Goal: Information Seeking & Learning: Learn about a topic

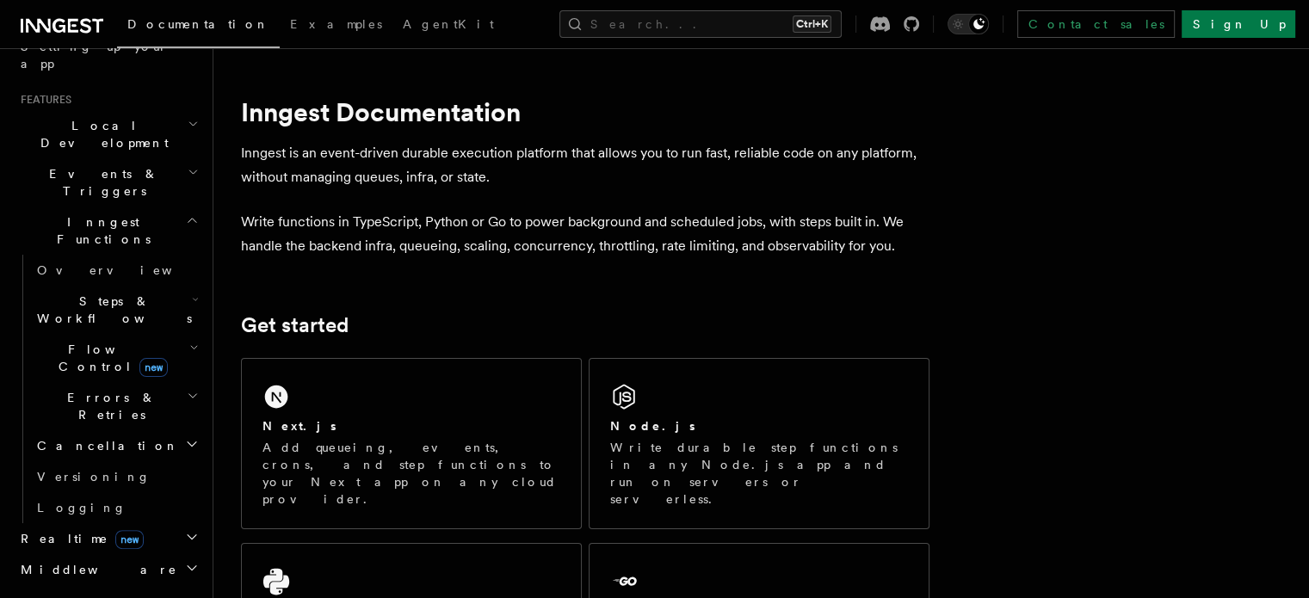
scroll to position [430, 0]
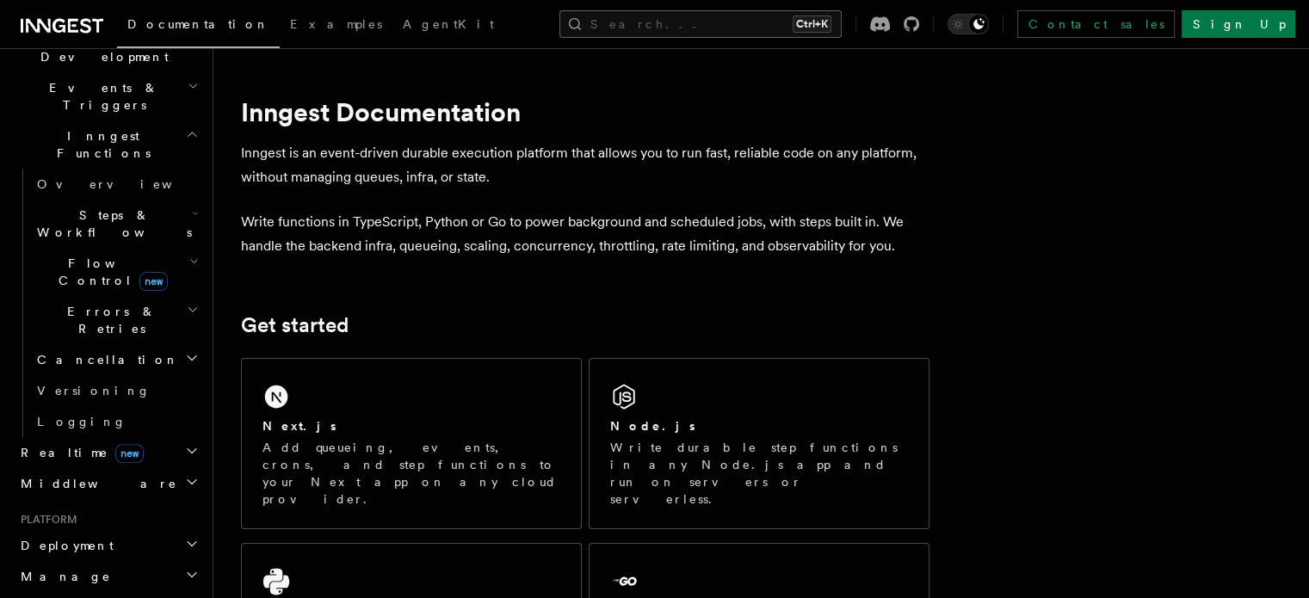
click at [692, 23] on button "Search... Ctrl+K" at bounding box center [700, 24] width 282 height 28
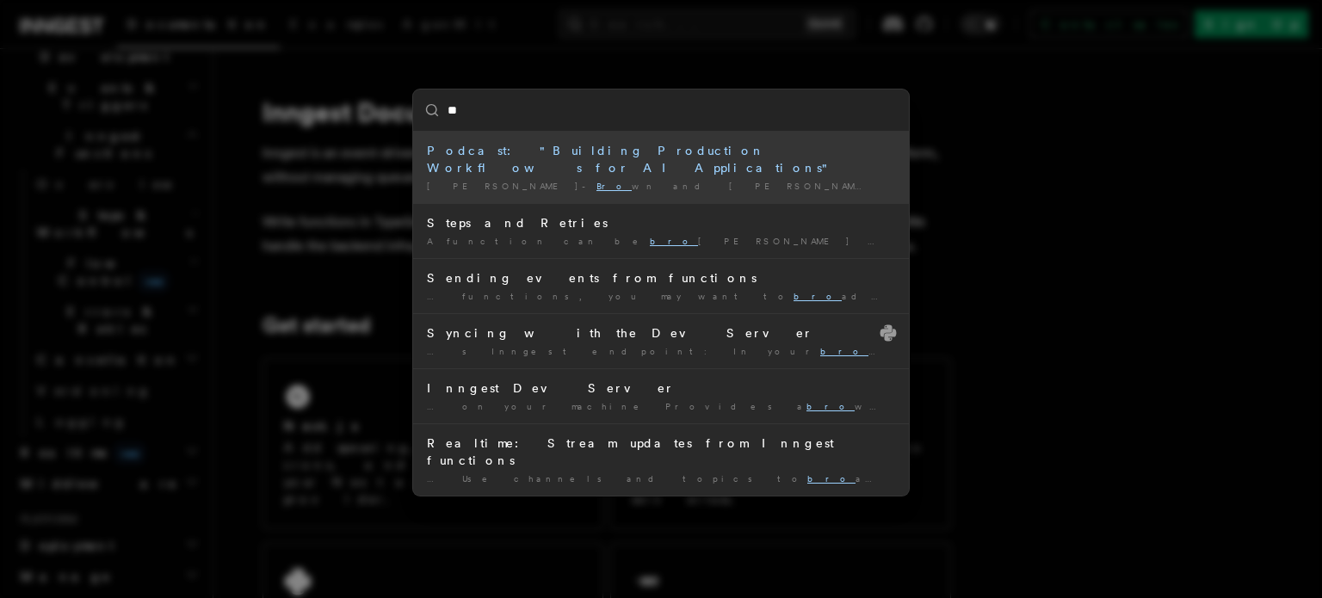
type input "*"
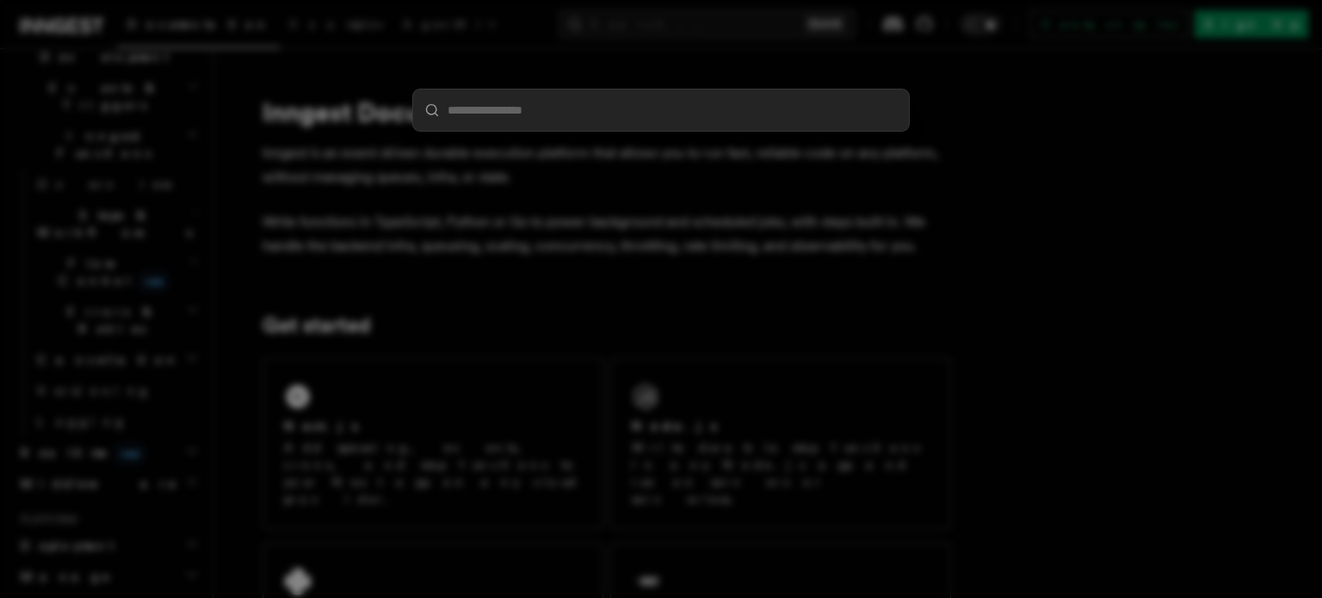
click at [894, 213] on div at bounding box center [661, 299] width 1322 height 598
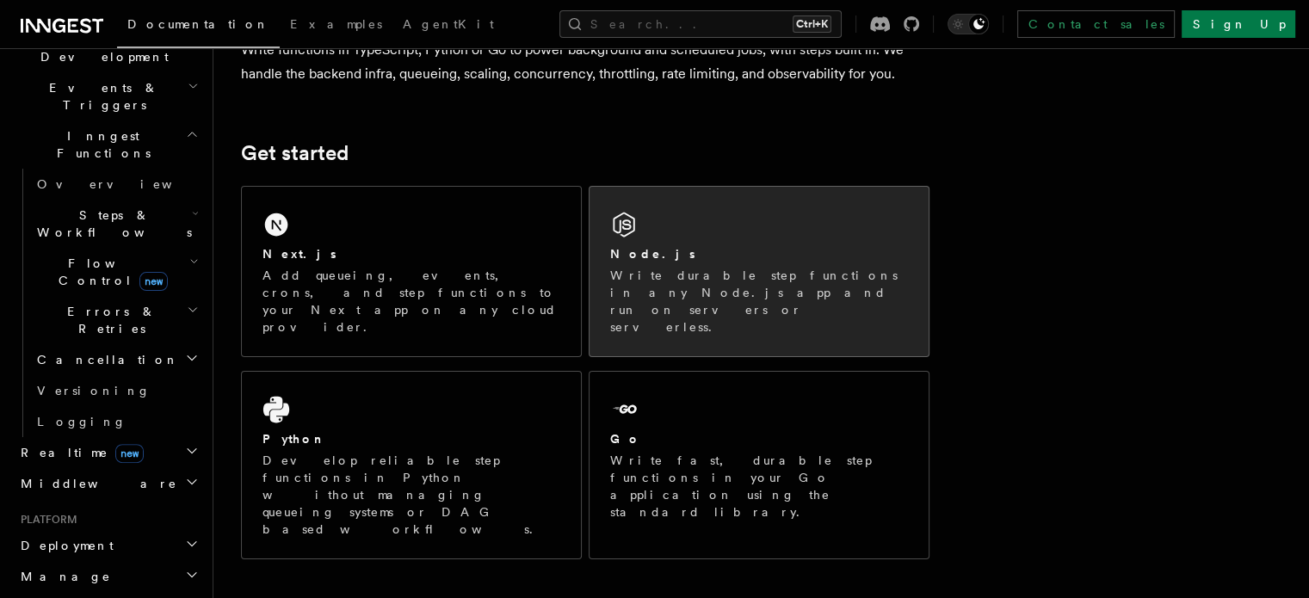
scroll to position [258, 0]
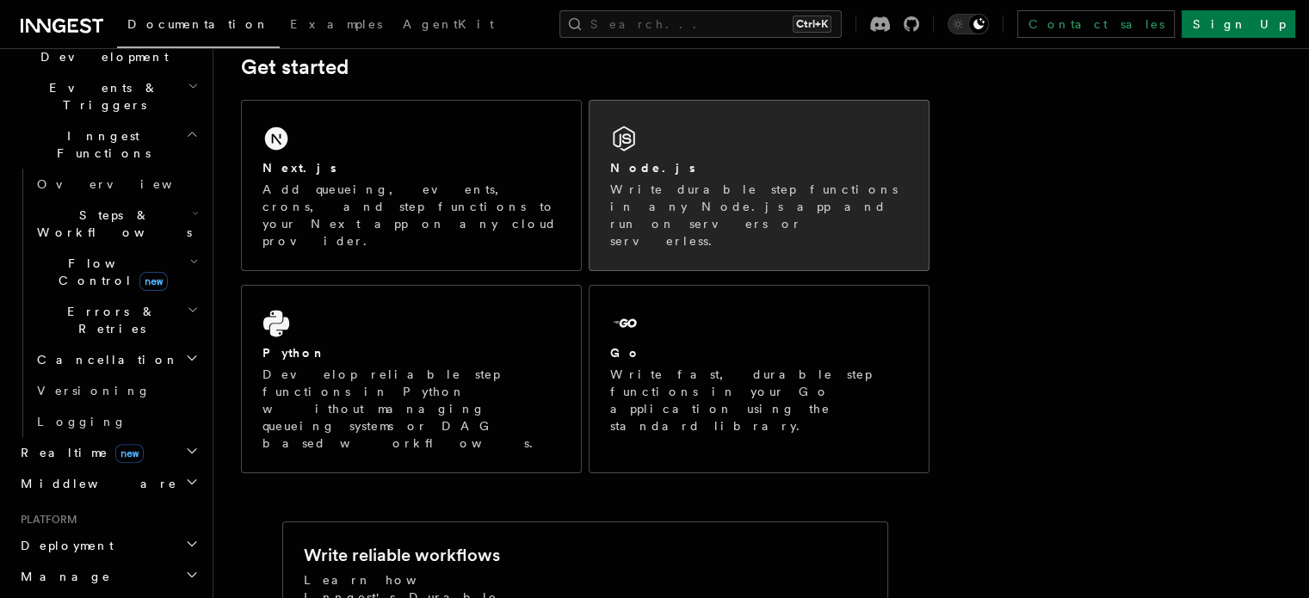
click at [720, 145] on div "Node.js Write durable step functions in any Node.js app and run on servers or s…" at bounding box center [758, 185] width 339 height 169
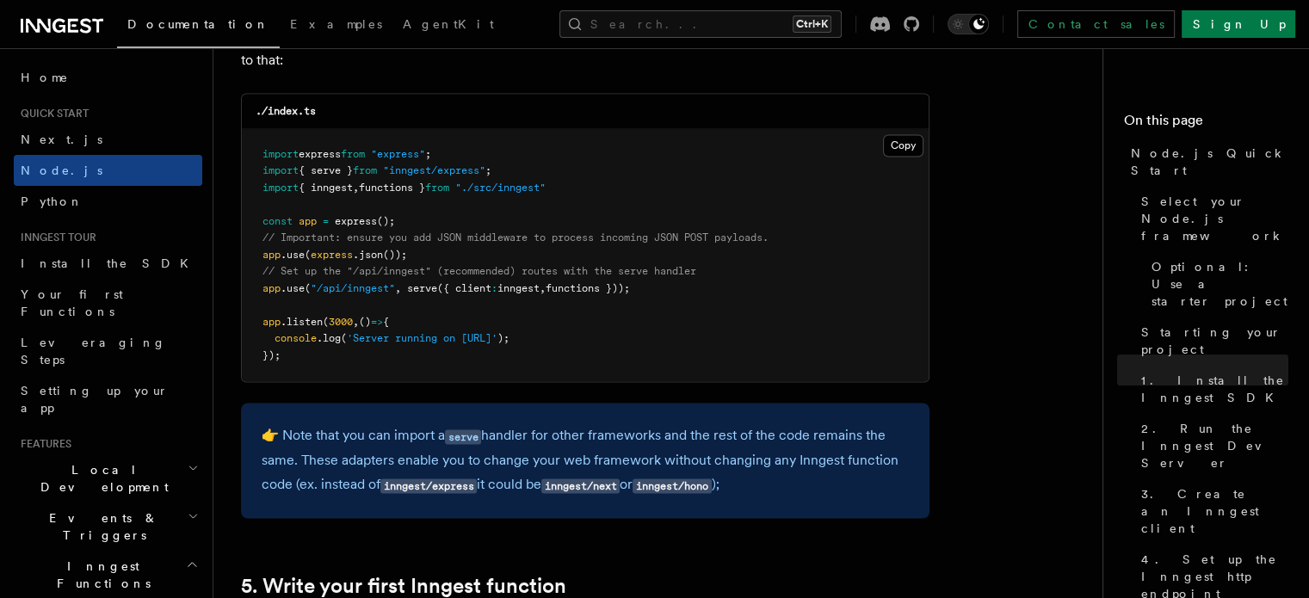
scroll to position [2753, 0]
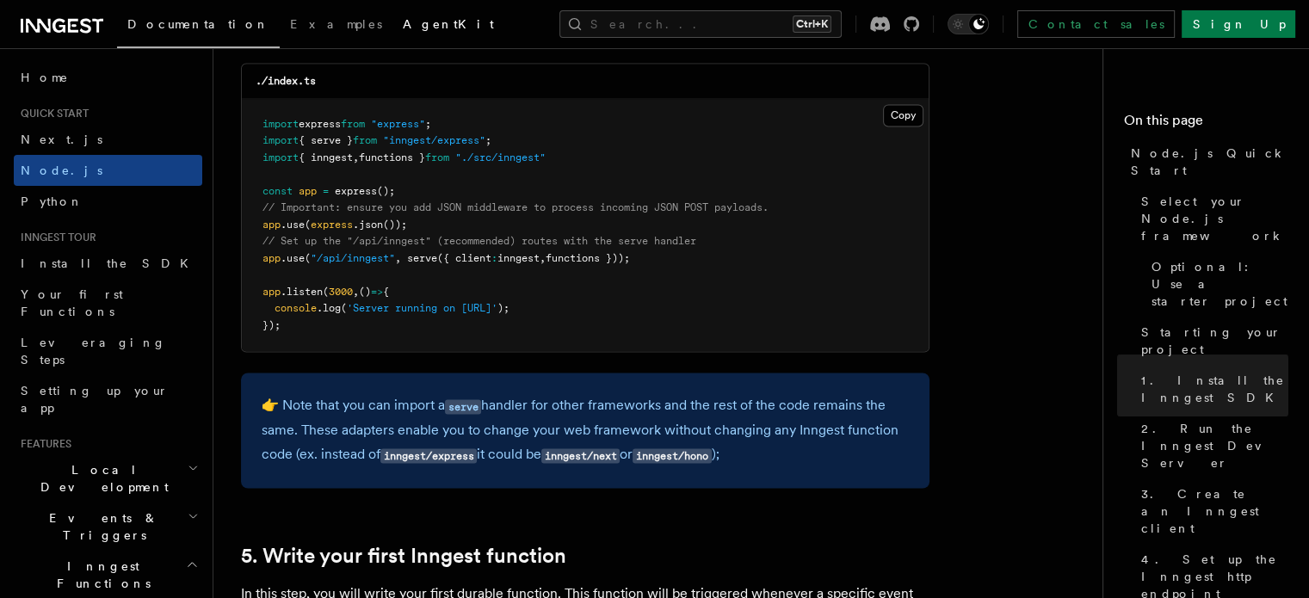
click at [403, 20] on span "AgentKit" at bounding box center [448, 24] width 91 height 14
